Goal: Register for event/course

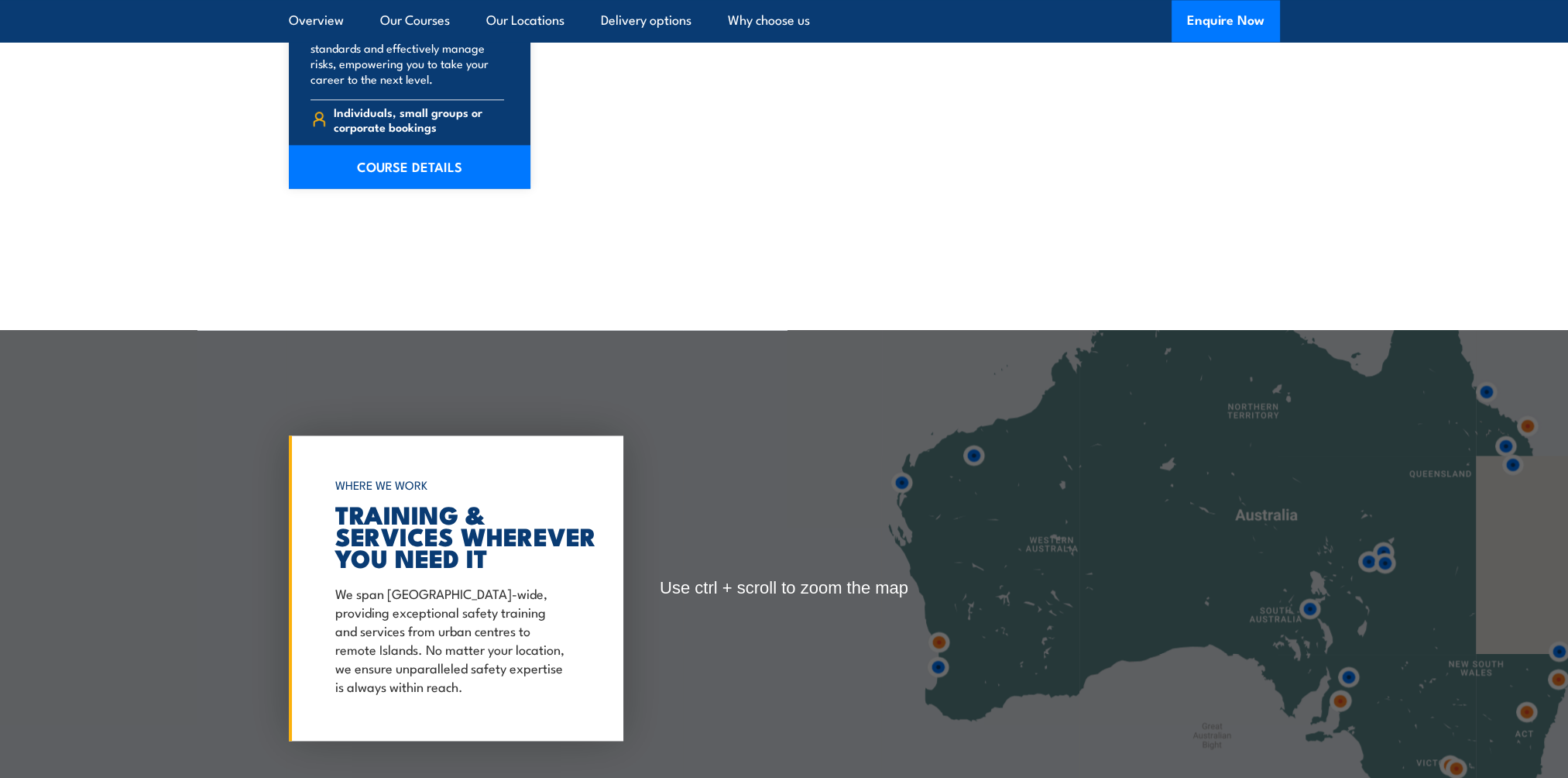
scroll to position [3108, 0]
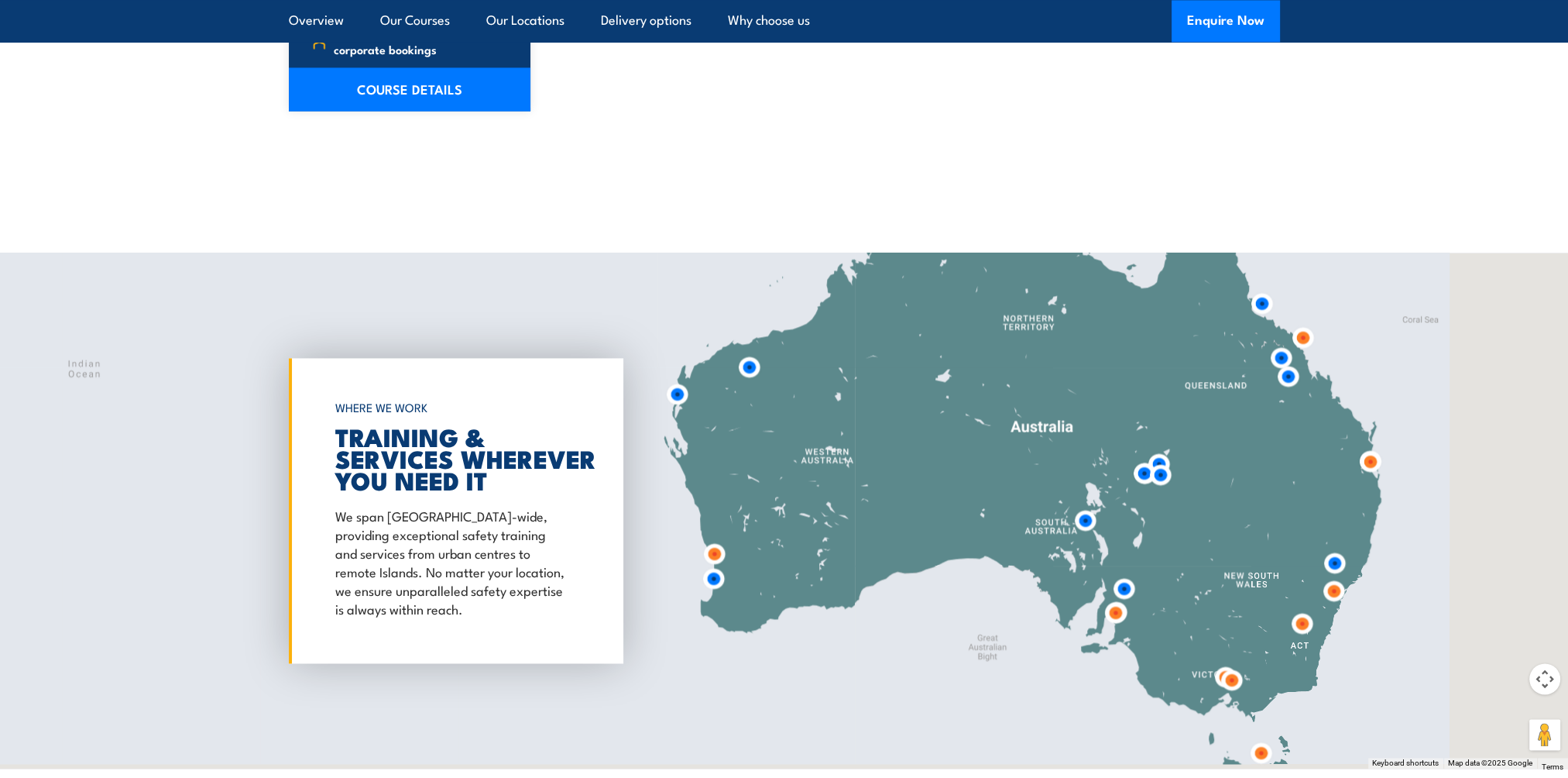
drag, startPoint x: 1459, startPoint y: 464, endPoint x: 1210, endPoint y: 453, distance: 249.2
click at [1210, 453] on div at bounding box center [784, 510] width 1568 height 516
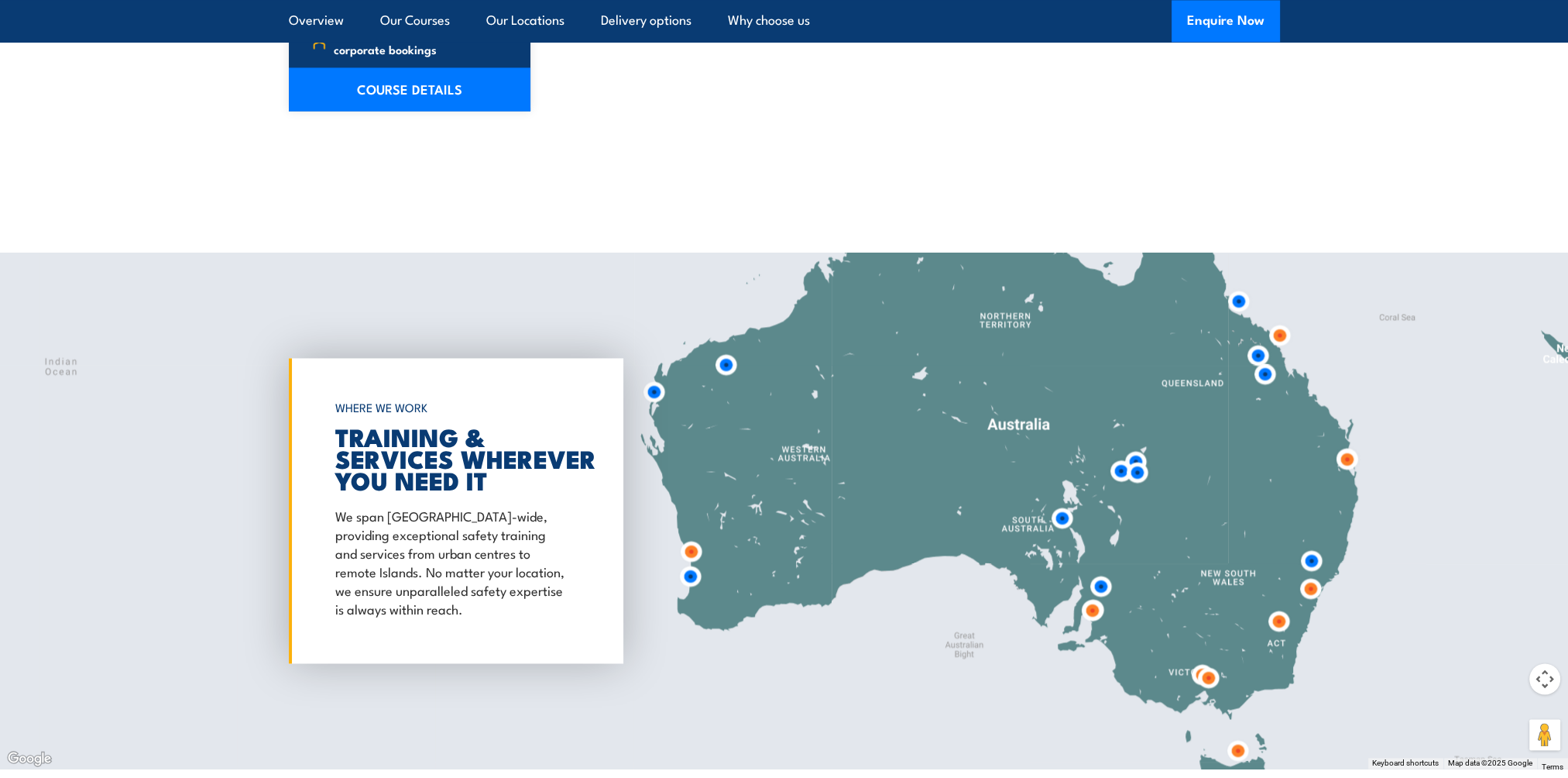
click at [1343, 455] on img at bounding box center [1347, 459] width 28 height 29
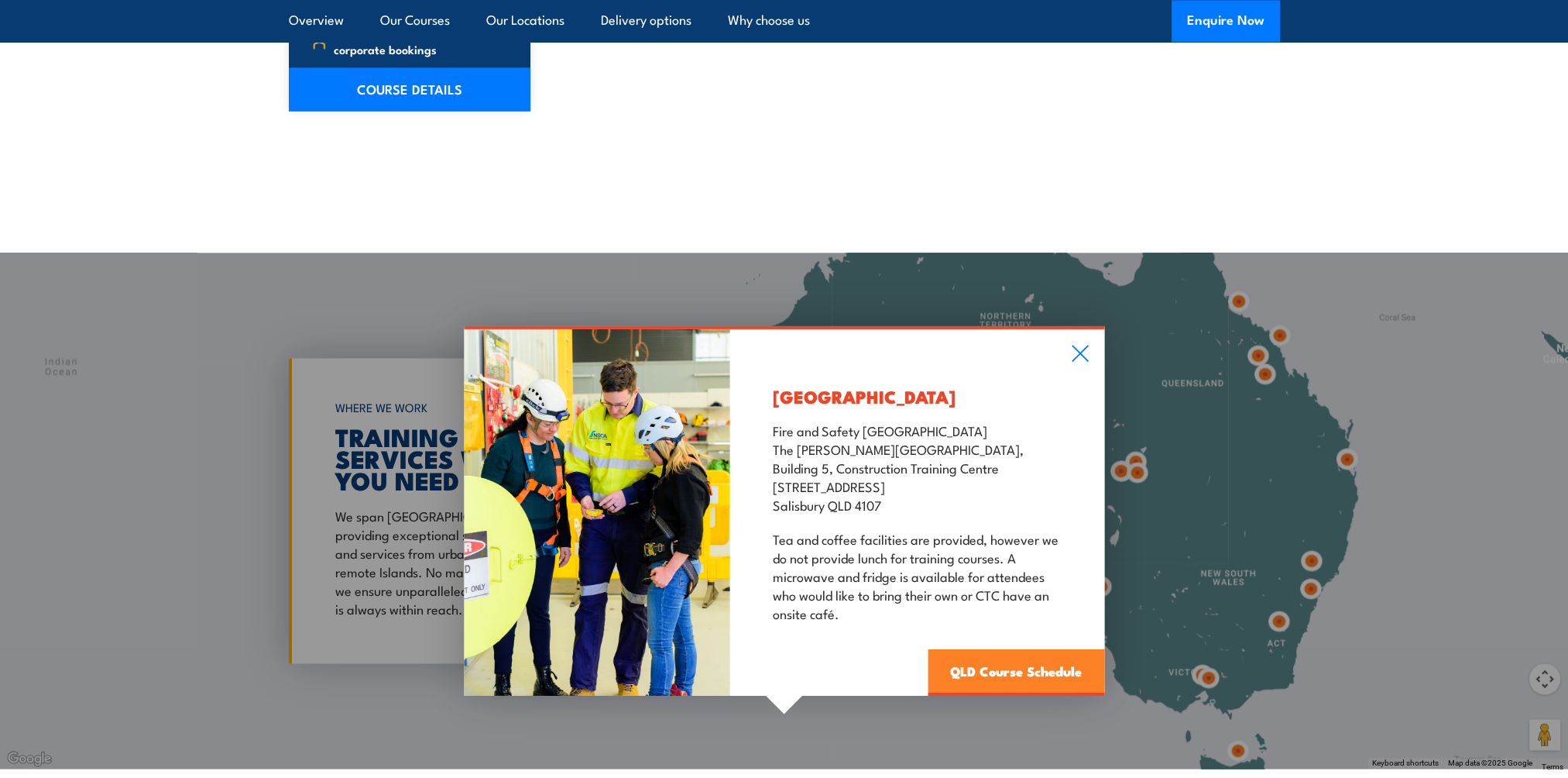
click at [1013, 662] on link "QLD Course Schedule" at bounding box center [1016, 672] width 177 height 46
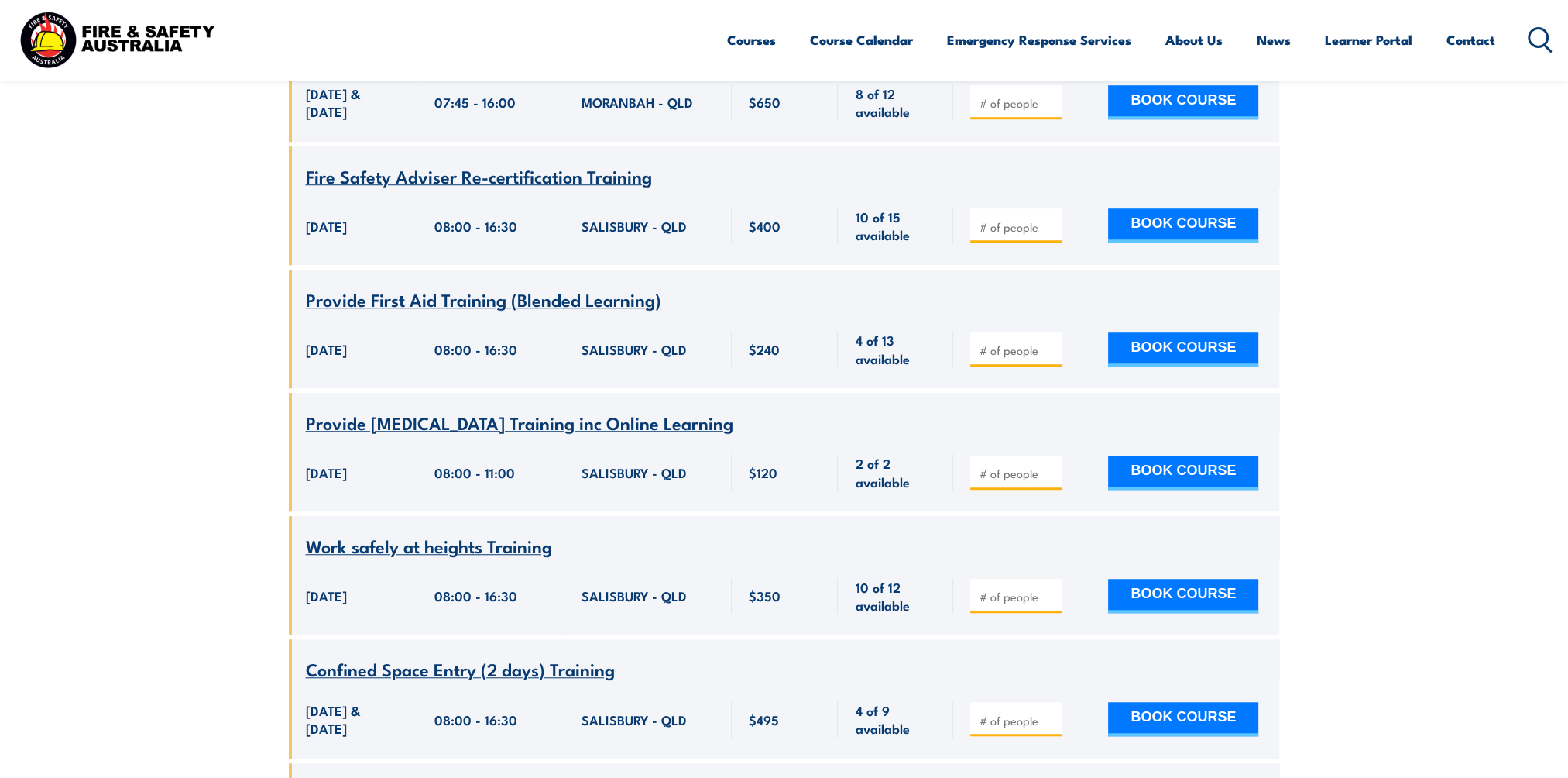
scroll to position [1440, 0]
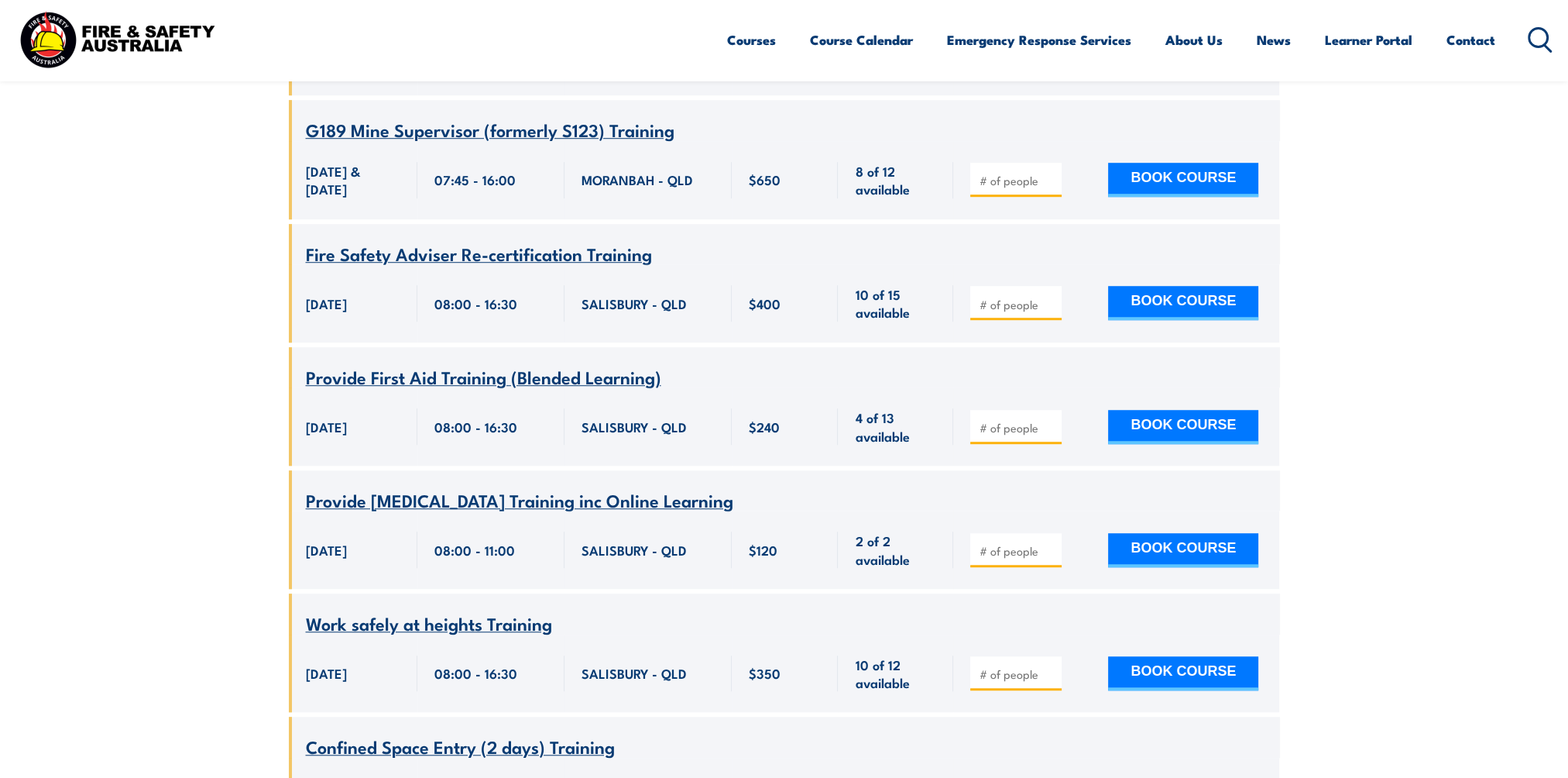
click at [423, 122] on span "G189 Mine Supervisor (formerly S123) Training" at bounding box center [490, 129] width 369 height 26
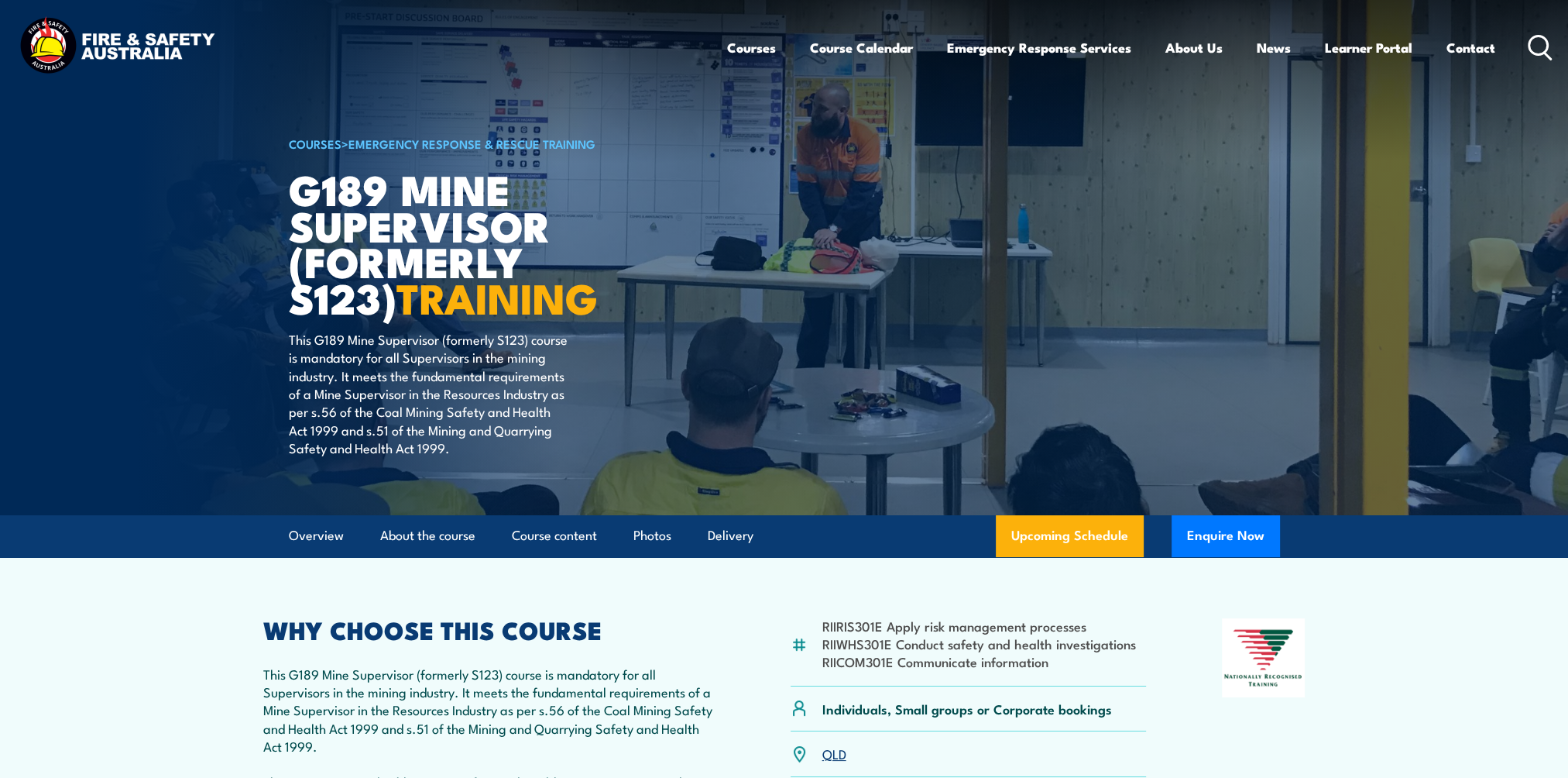
drag, startPoint x: 694, startPoint y: 691, endPoint x: 696, endPoint y: 682, distance: 9.2
click at [694, 691] on p "This G189 Mine Supervisor (formerly S123) course is mandatory for all Superviso…" at bounding box center [489, 710] width 453 height 91
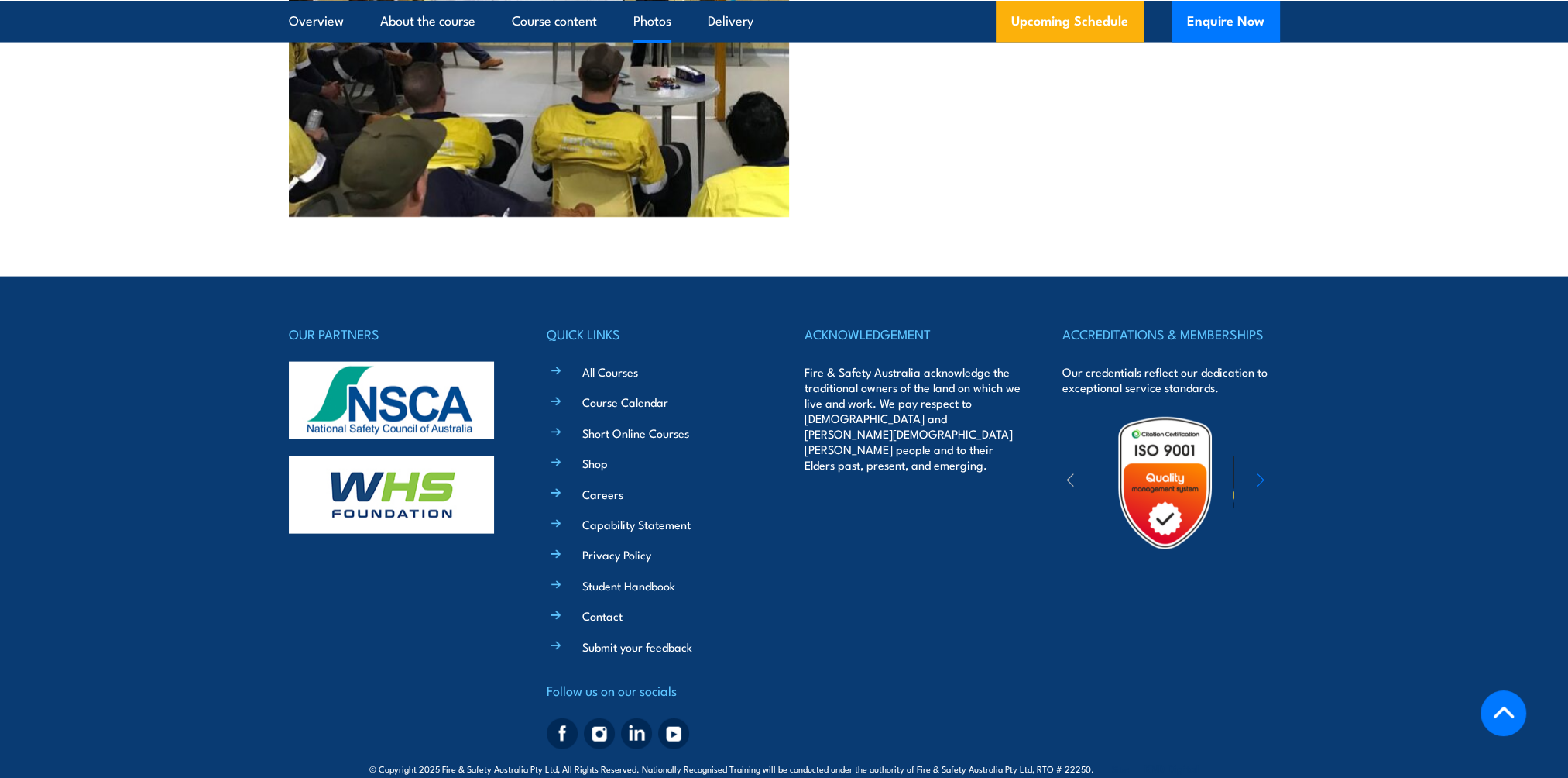
scroll to position [3770, 0]
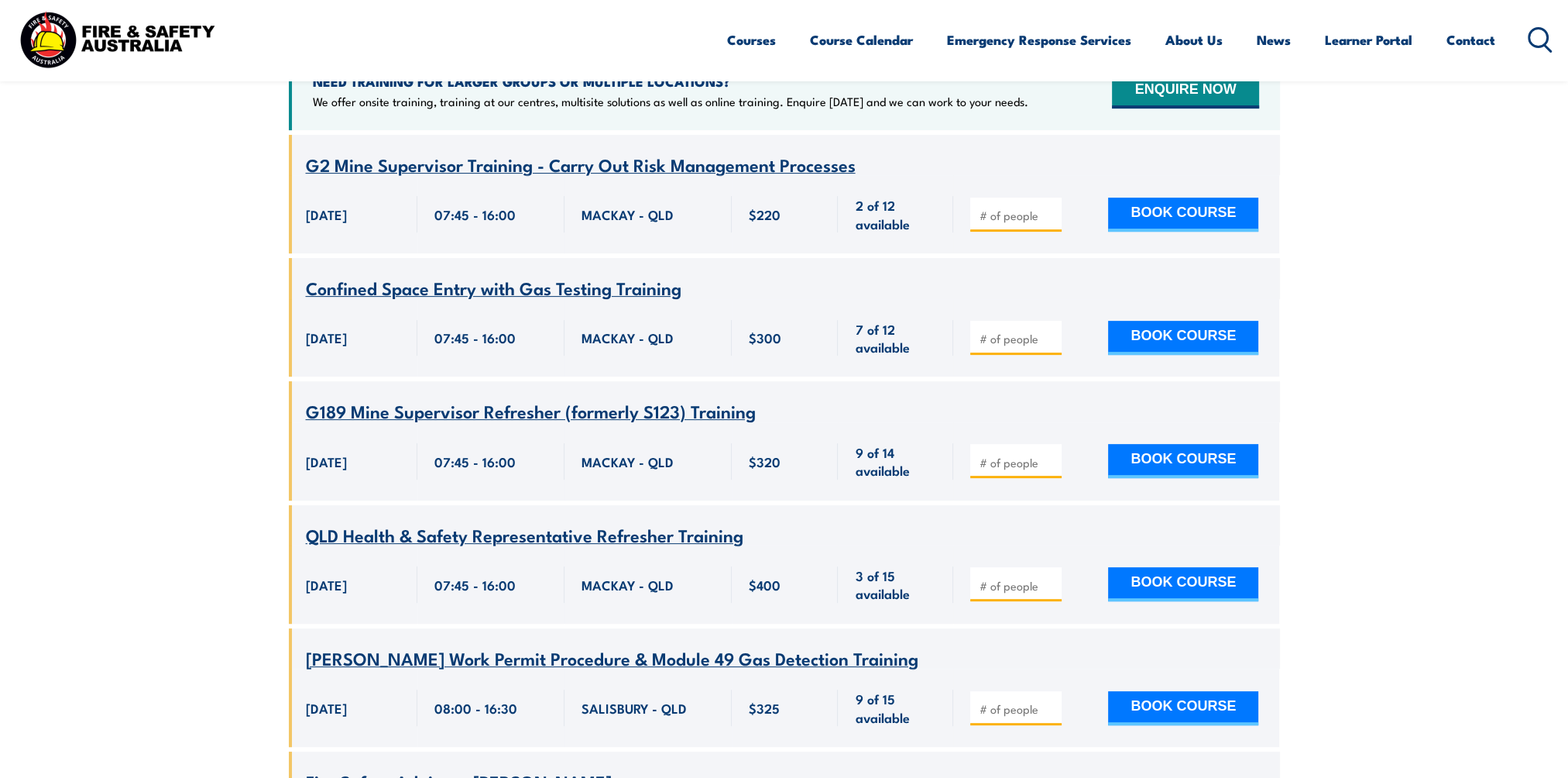
scroll to position [511, 0]
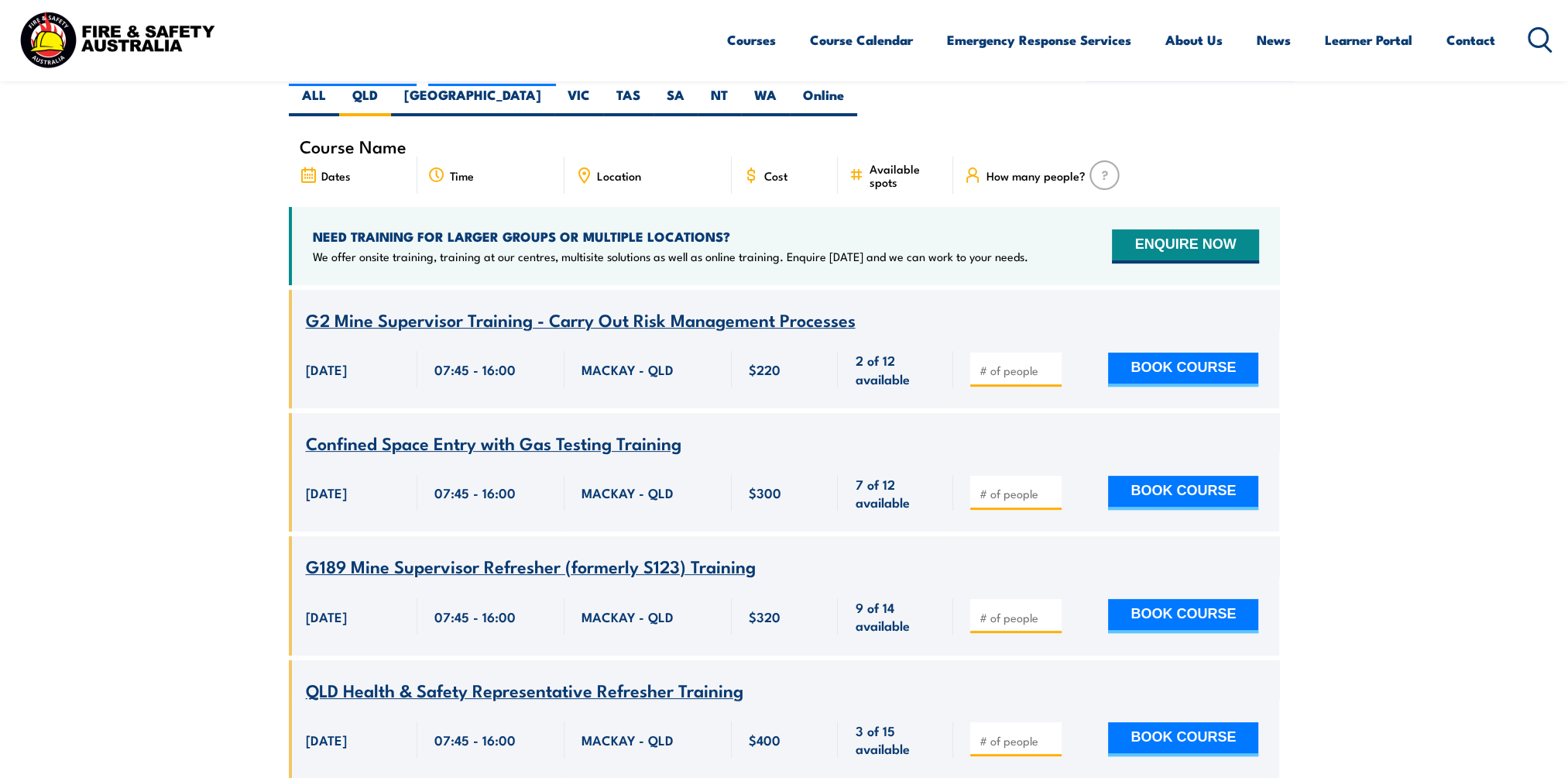
click at [360, 306] on span "G2 Mine Supervisor Training - Carry Out Risk Management Processes" at bounding box center [581, 319] width 550 height 26
